Goal: Navigation & Orientation: Find specific page/section

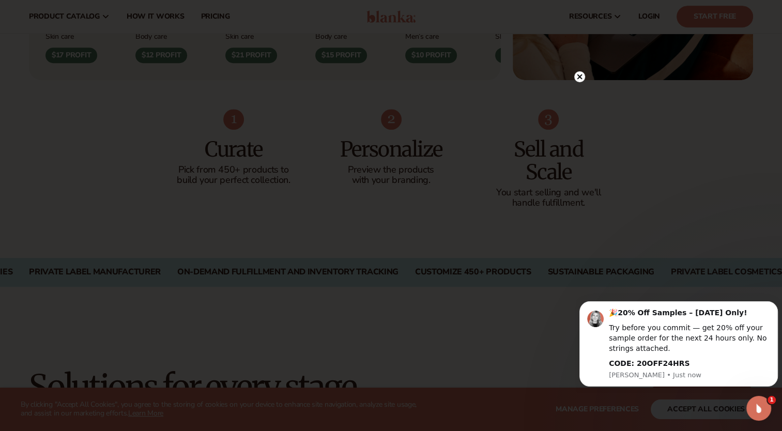
scroll to position [569, 0]
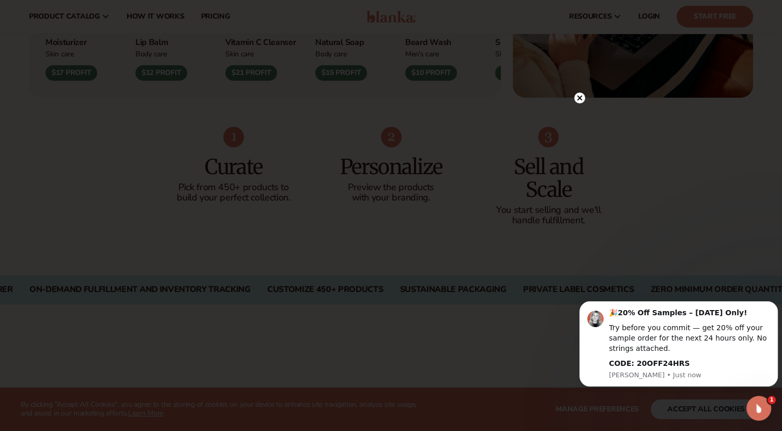
click at [577, 100] on circle at bounding box center [579, 98] width 11 height 11
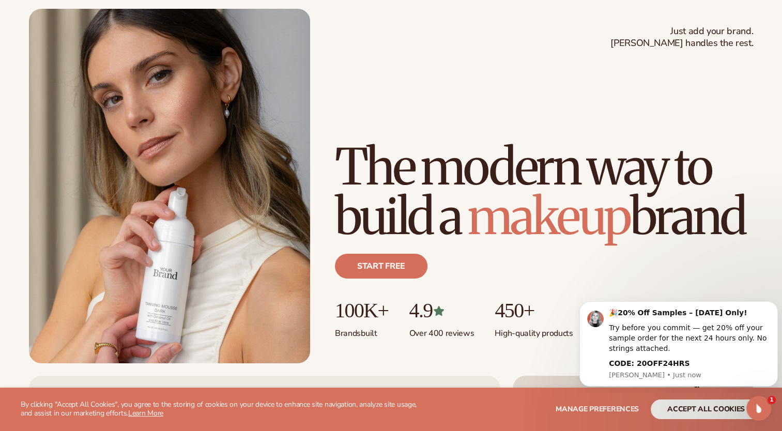
scroll to position [0, 0]
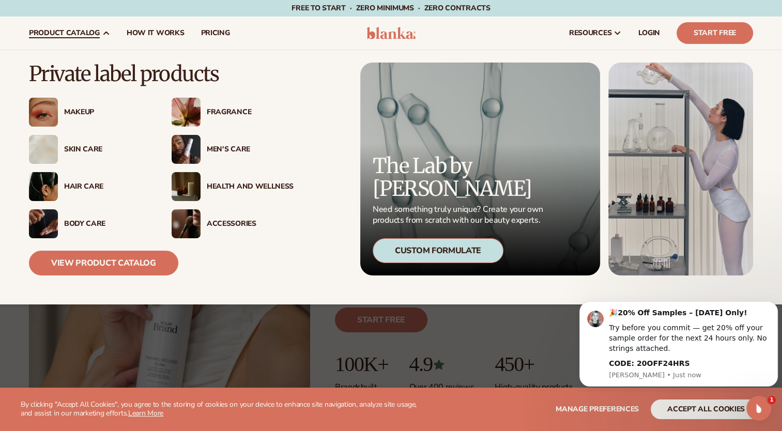
click at [100, 153] on div "Skin Care" at bounding box center [107, 149] width 87 height 9
